Goal: Use online tool/utility: Utilize a website feature to perform a specific function

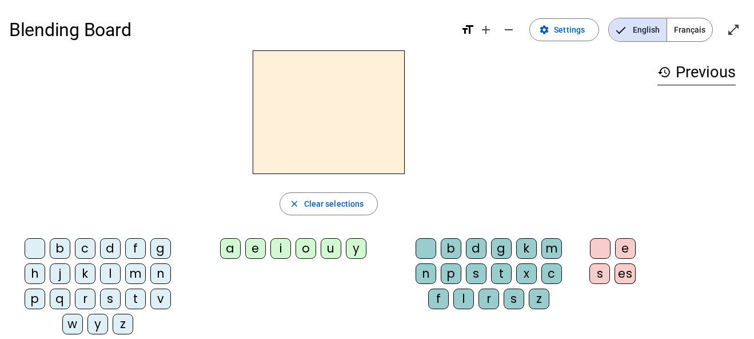
scroll to position [1, 0]
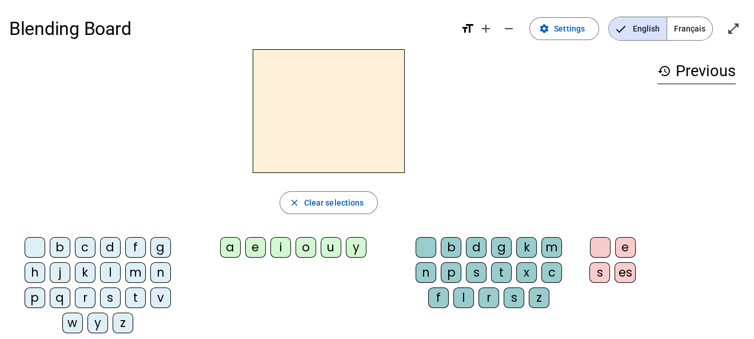
click at [227, 249] on div "a" at bounding box center [230, 247] width 21 height 21
click at [133, 248] on div "f" at bounding box center [135, 247] width 21 height 21
click at [108, 266] on div "l" at bounding box center [110, 272] width 21 height 21
click at [138, 251] on div "f" at bounding box center [135, 247] width 21 height 21
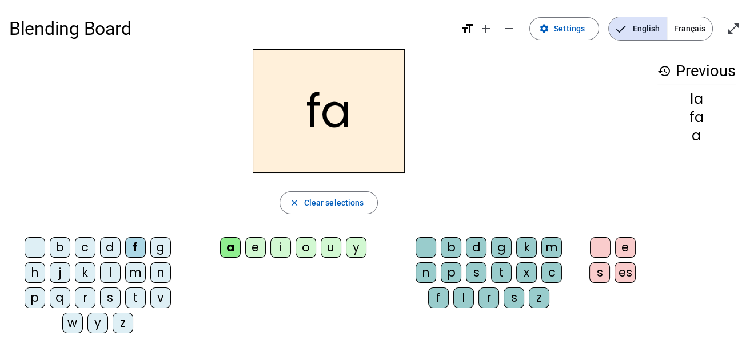
click at [284, 252] on div "i" at bounding box center [280, 247] width 21 height 21
click at [307, 249] on div "o" at bounding box center [306, 247] width 21 height 21
click at [109, 273] on div "l" at bounding box center [110, 272] width 21 height 21
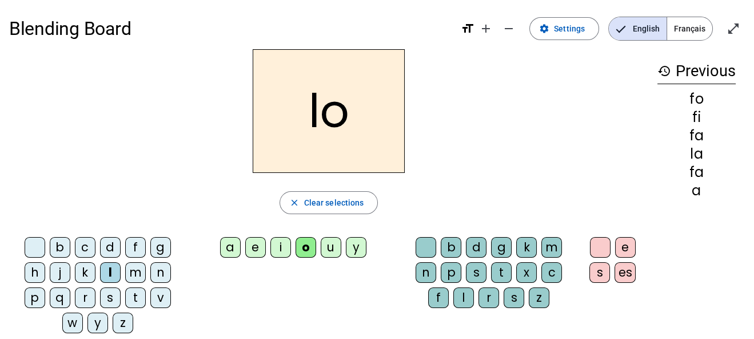
click at [137, 252] on div "f" at bounding box center [135, 247] width 21 height 21
click at [81, 301] on div "r" at bounding box center [85, 297] width 21 height 21
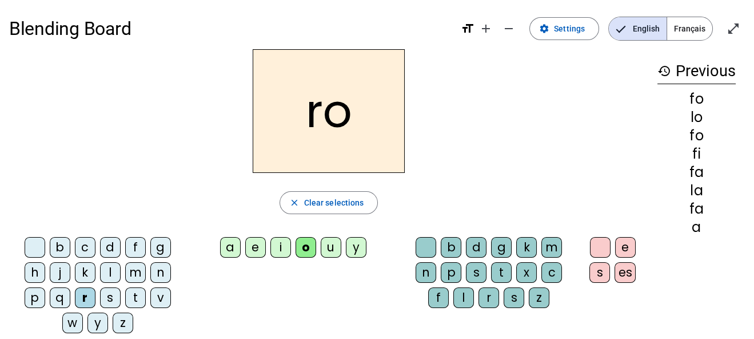
click at [108, 280] on div "l" at bounding box center [110, 272] width 21 height 21
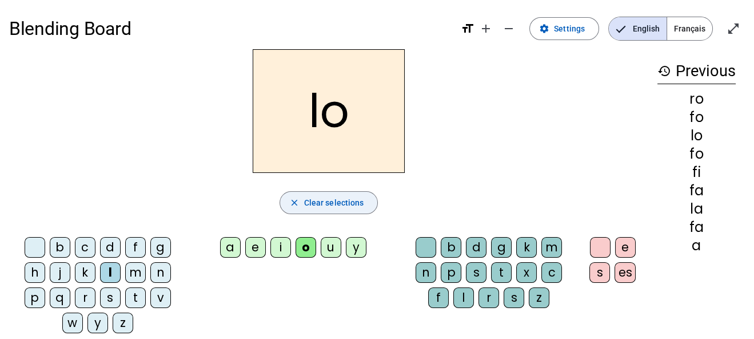
click at [368, 198] on span "button" at bounding box center [329, 202] width 98 height 27
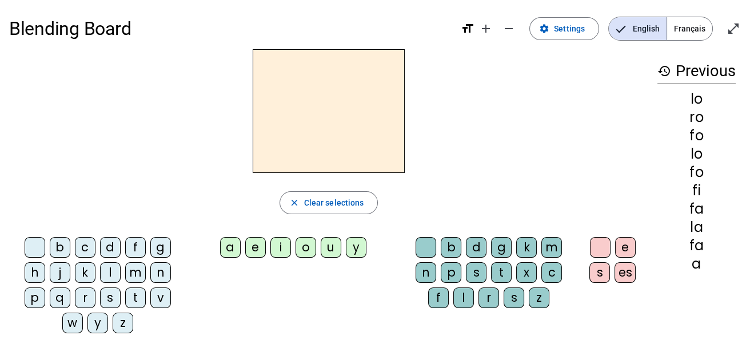
click at [229, 248] on div "a" at bounding box center [230, 247] width 21 height 21
click at [460, 296] on div "l" at bounding box center [463, 297] width 21 height 21
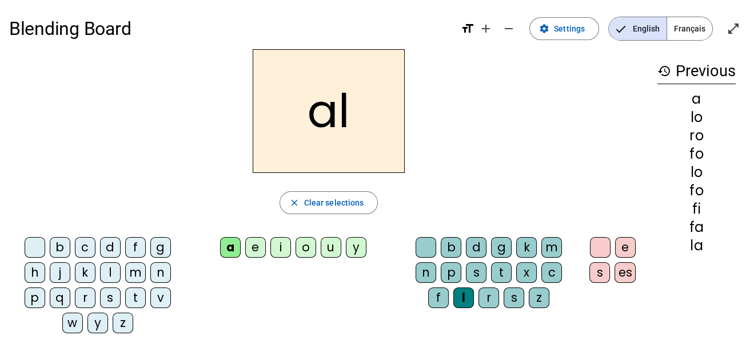
click at [486, 295] on div "r" at bounding box center [489, 297] width 21 height 21
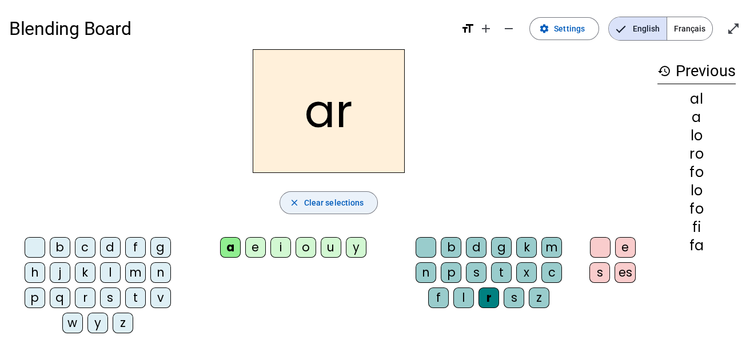
click at [350, 199] on span "Clear selections" at bounding box center [334, 203] width 60 height 14
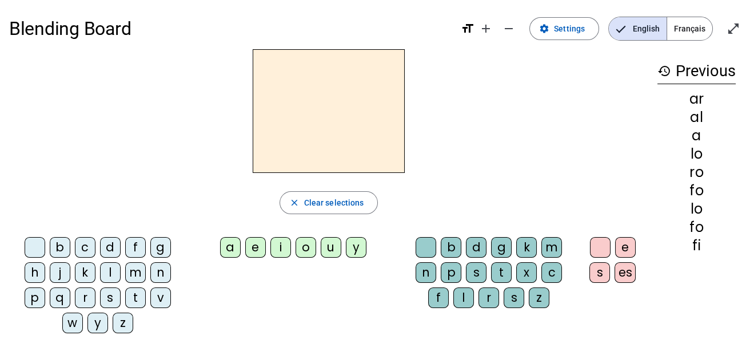
click at [307, 242] on div "o" at bounding box center [306, 247] width 21 height 21
click at [114, 273] on div "l" at bounding box center [110, 272] width 21 height 21
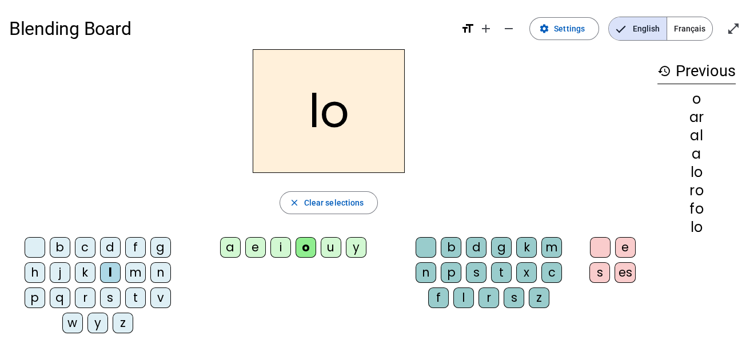
click at [88, 294] on div "r" at bounding box center [85, 297] width 21 height 21
click at [133, 255] on div "f" at bounding box center [135, 247] width 21 height 21
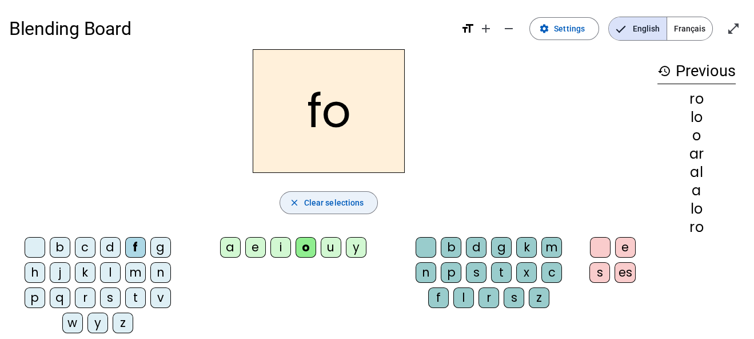
click at [316, 205] on span "Clear selections" at bounding box center [334, 203] width 60 height 14
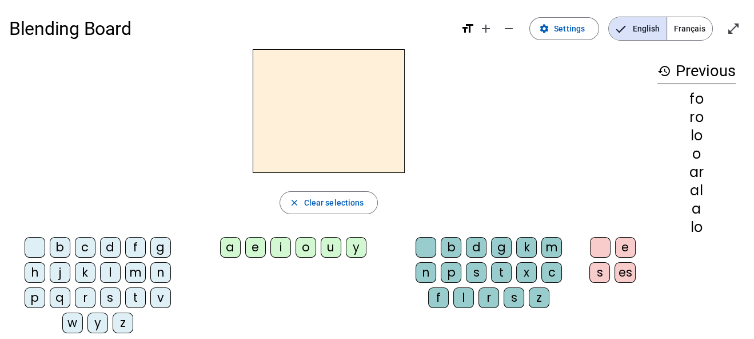
click at [236, 248] on div "a" at bounding box center [230, 247] width 21 height 21
click at [463, 292] on div "l" at bounding box center [463, 297] width 21 height 21
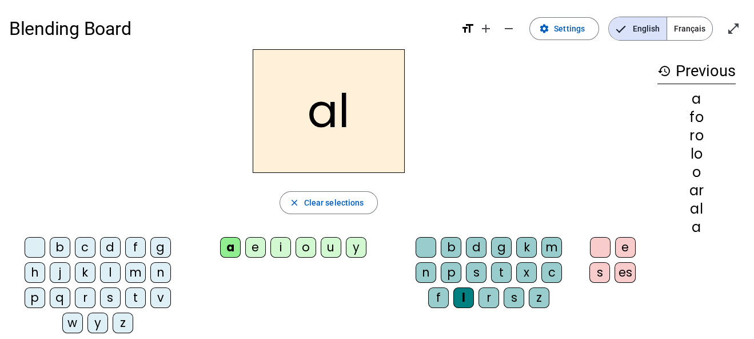
click at [109, 271] on div "l" at bounding box center [110, 272] width 21 height 21
click at [94, 297] on div "r" at bounding box center [85, 297] width 21 height 21
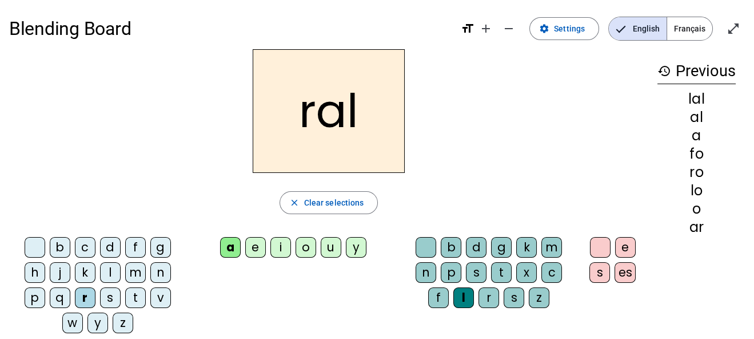
click at [137, 244] on div "f" at bounding box center [135, 247] width 21 height 21
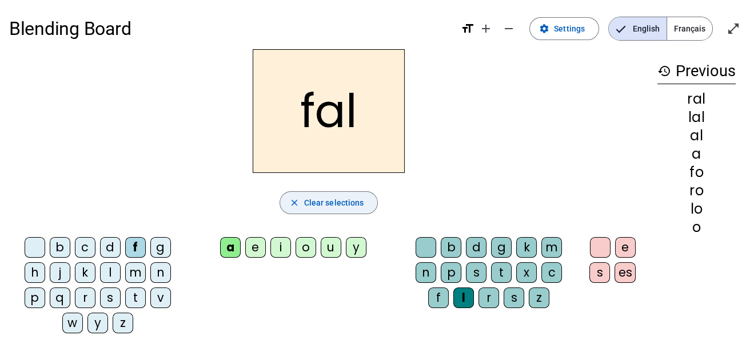
click at [320, 208] on span "Clear selections" at bounding box center [334, 203] width 60 height 14
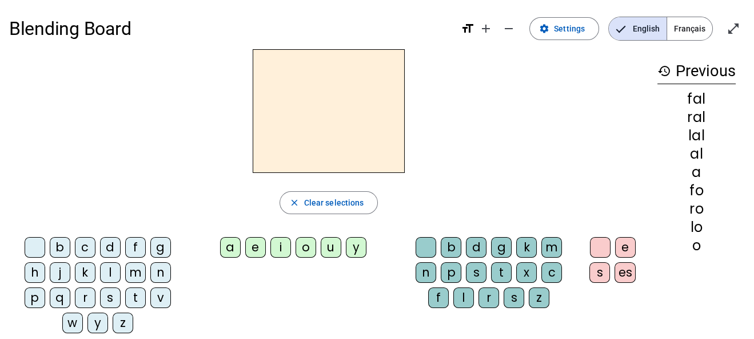
click at [305, 249] on div "o" at bounding box center [306, 247] width 21 height 21
click at [140, 249] on div "f" at bounding box center [135, 247] width 21 height 21
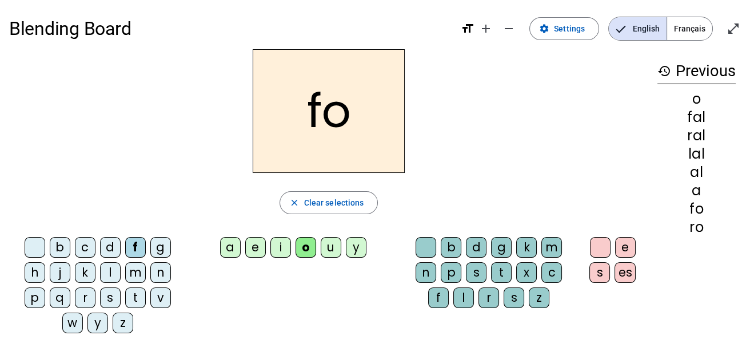
click at [113, 269] on div "l" at bounding box center [110, 272] width 21 height 21
click at [87, 295] on div "r" at bounding box center [85, 297] width 21 height 21
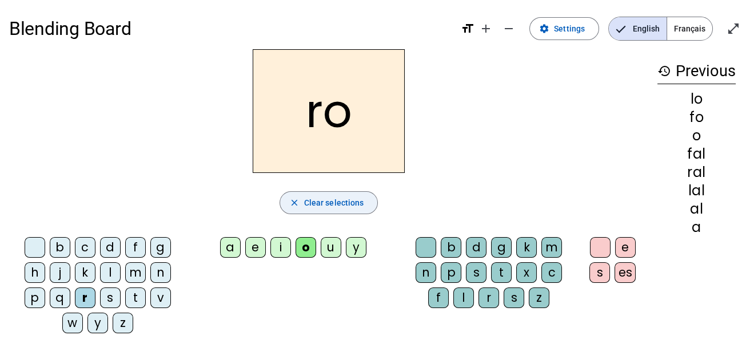
click at [307, 202] on span "Clear selections" at bounding box center [334, 203] width 60 height 14
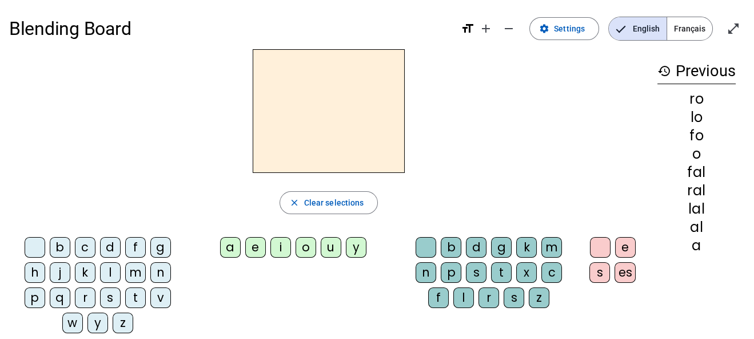
click at [466, 292] on div "l" at bounding box center [463, 297] width 21 height 21
click at [230, 249] on div "a" at bounding box center [230, 247] width 21 height 21
